Goal: Navigation & Orientation: Find specific page/section

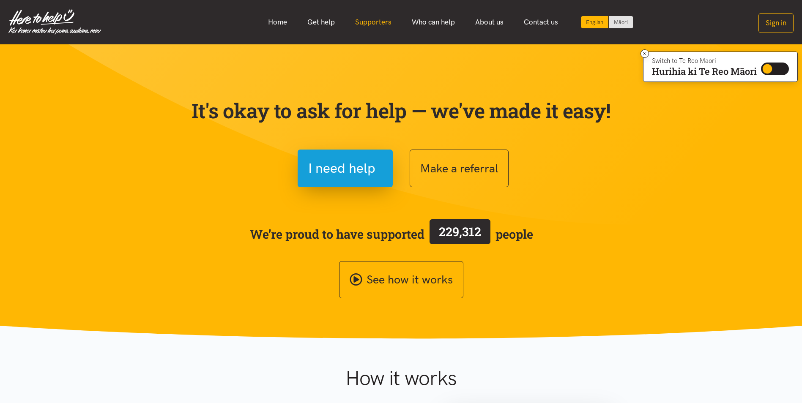
click at [366, 24] on link "Supporters" at bounding box center [373, 22] width 57 height 18
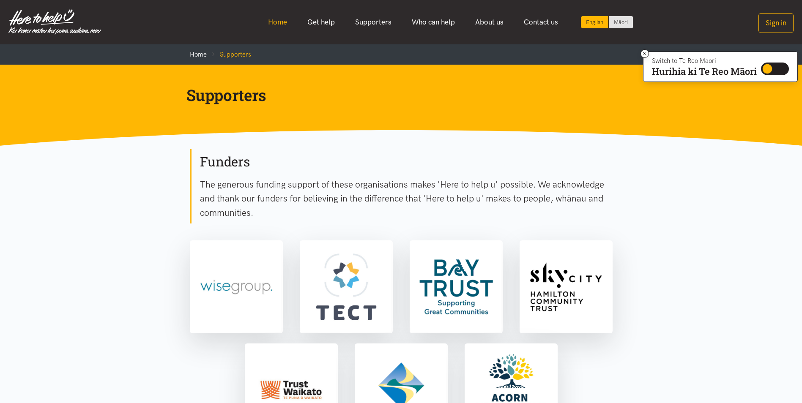
click at [281, 23] on link "Home" at bounding box center [277, 22] width 39 height 18
